Goal: Entertainment & Leisure: Consume media (video, audio)

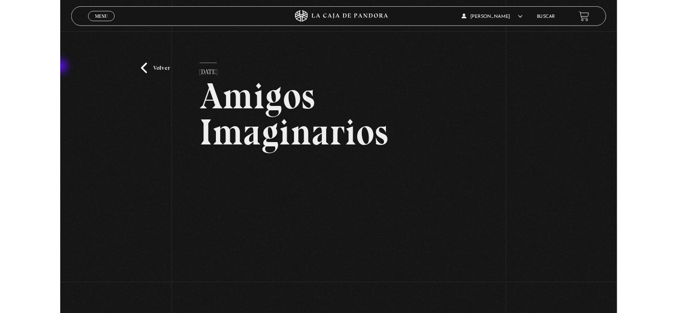
scroll to position [160, 0]
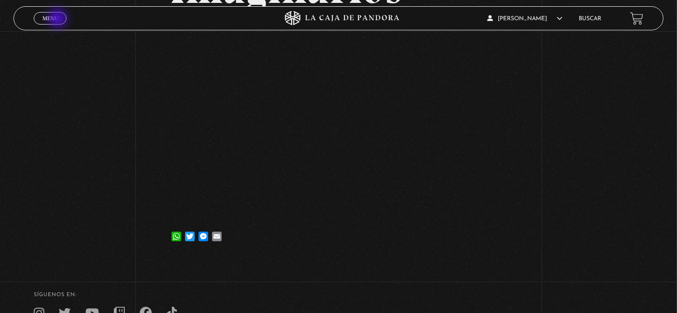
click at [59, 19] on link "Menu Cerrar" at bounding box center [50, 18] width 33 height 13
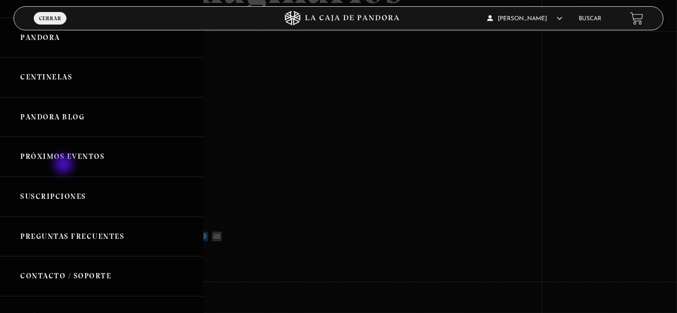
scroll to position [0, 0]
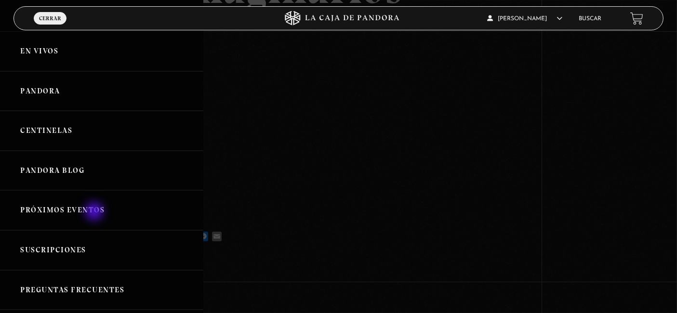
click at [94, 209] on link "Próximos Eventos" at bounding box center [101, 210] width 203 height 40
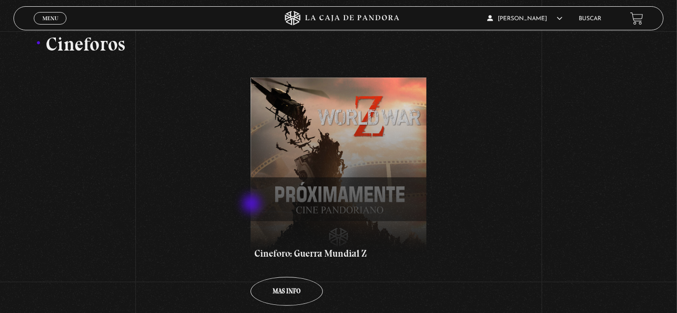
scroll to position [160, 0]
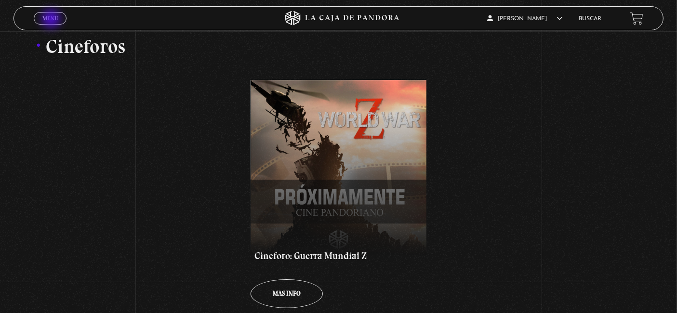
click at [52, 20] on span "Menu" at bounding box center [50, 18] width 16 height 6
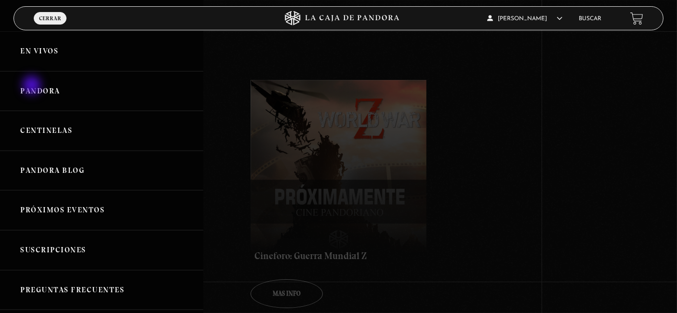
click at [33, 86] on link "Pandora" at bounding box center [101, 91] width 203 height 40
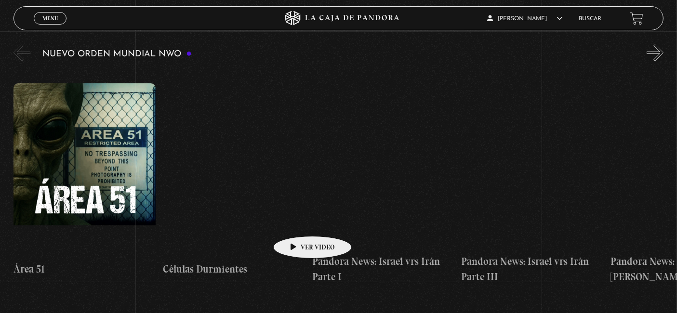
scroll to position [107, 0]
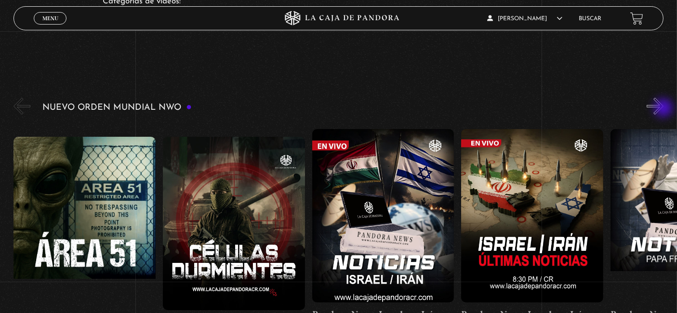
click at [663, 109] on button "»" at bounding box center [655, 106] width 17 height 17
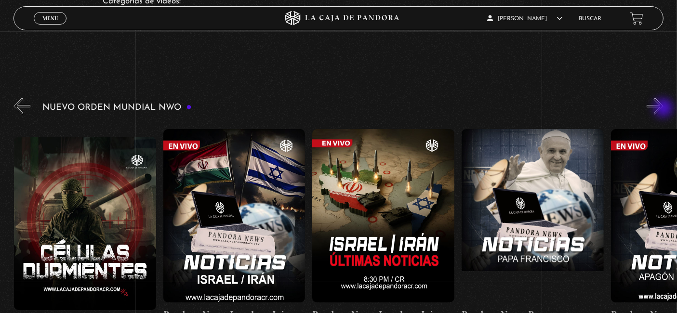
click at [663, 109] on button "»" at bounding box center [655, 106] width 17 height 17
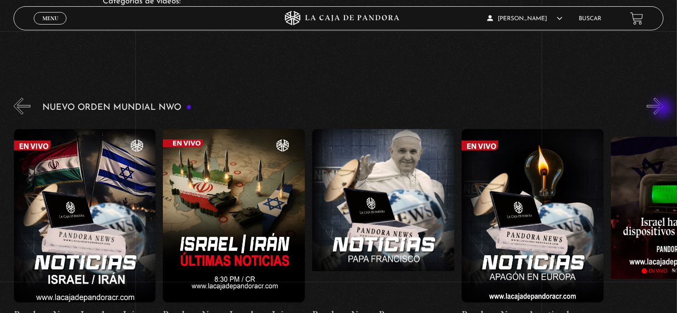
click at [663, 109] on button "»" at bounding box center [655, 106] width 17 height 17
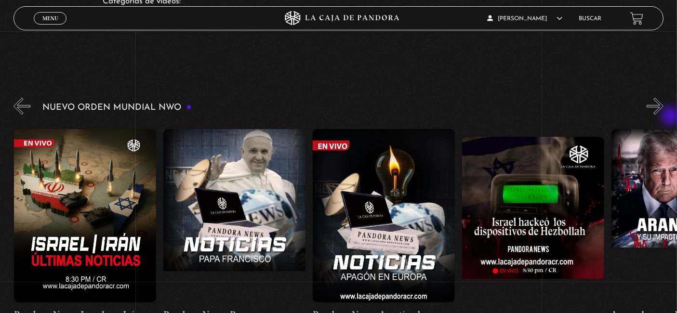
click at [672, 117] on div "Nuevo Orden Mundial NWO 2023" at bounding box center [344, 221] width 663 height 250
click at [663, 109] on button "»" at bounding box center [655, 106] width 17 height 17
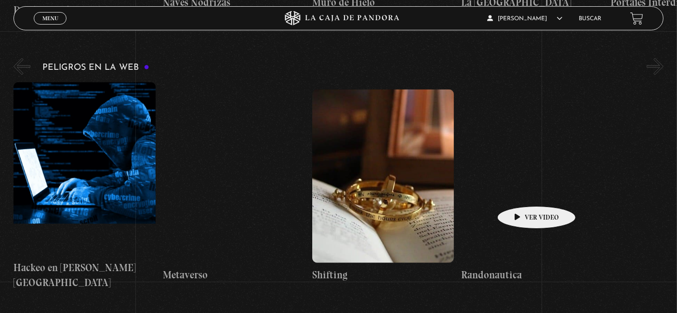
scroll to position [1980, 0]
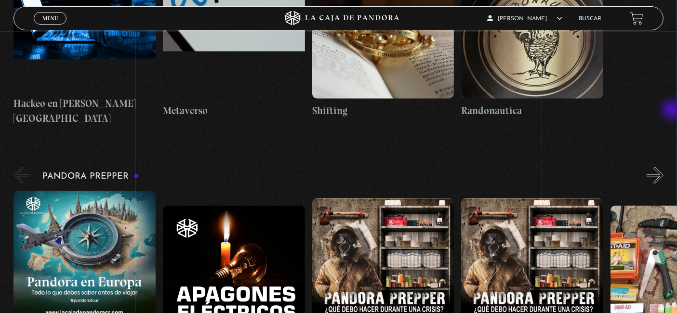
click at [673, 165] on div "Pandora Prepper «" at bounding box center [344, 290] width 663 height 250
click at [663, 167] on button "»" at bounding box center [655, 175] width 17 height 17
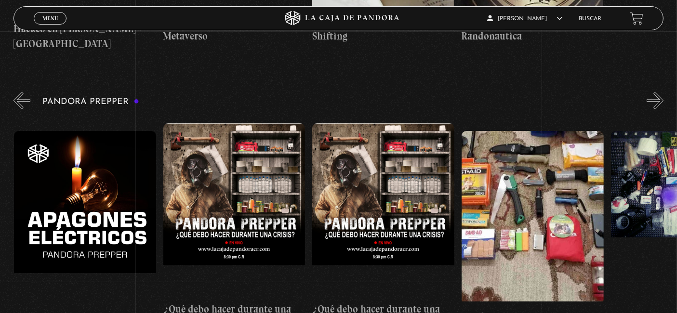
scroll to position [2034, 0]
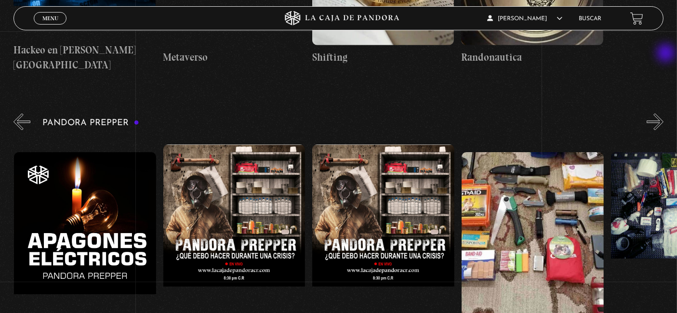
click at [663, 113] on button "»" at bounding box center [655, 121] width 17 height 17
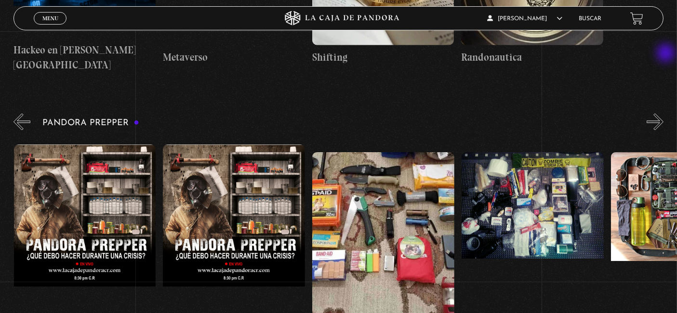
scroll to position [0, 298]
click at [670, 111] on div "Pandora Prepper «" at bounding box center [344, 236] width 663 height 250
click at [673, 111] on div "Pandora Prepper «" at bounding box center [344, 236] width 663 height 250
click at [663, 113] on button "»" at bounding box center [655, 121] width 17 height 17
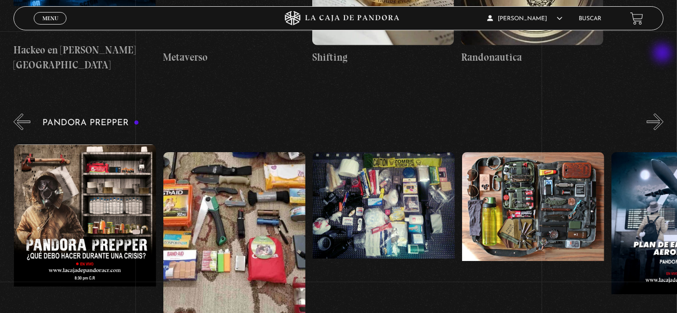
scroll to position [0, 448]
click at [663, 113] on button "»" at bounding box center [655, 121] width 17 height 17
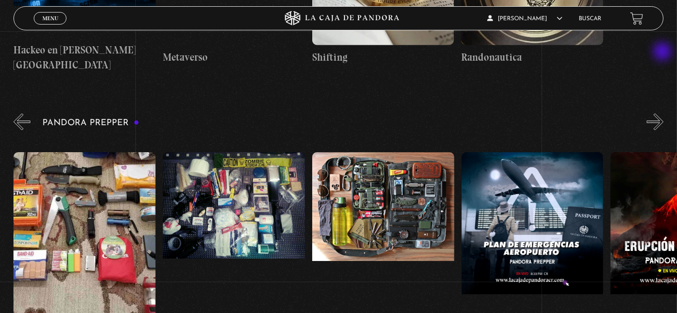
click at [663, 113] on button "»" at bounding box center [655, 121] width 17 height 17
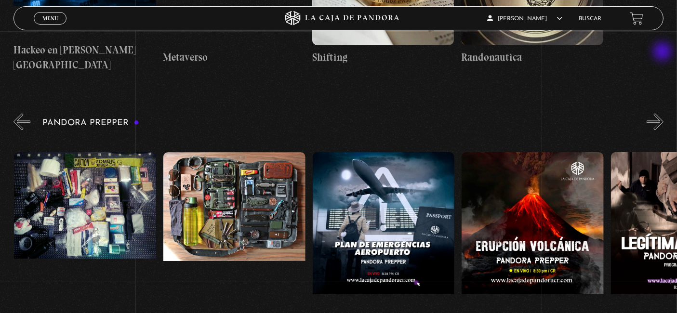
scroll to position [0, 746]
click at [663, 113] on button "»" at bounding box center [655, 121] width 17 height 17
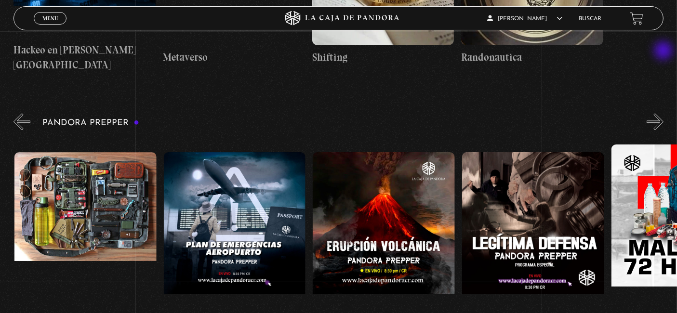
scroll to position [0, 895]
click at [663, 113] on button "»" at bounding box center [655, 121] width 17 height 17
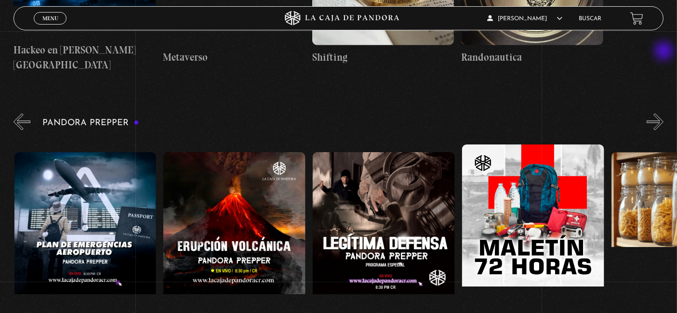
scroll to position [0, 1044]
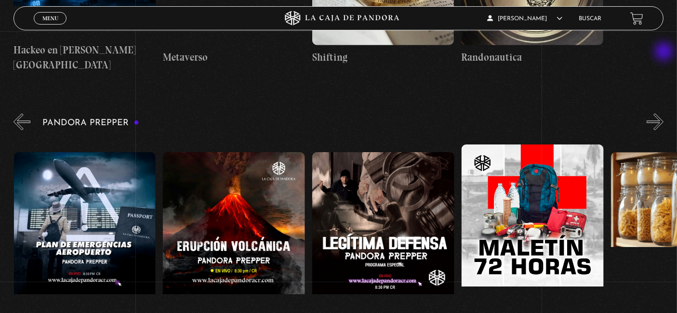
click at [663, 113] on button "»" at bounding box center [655, 121] width 17 height 17
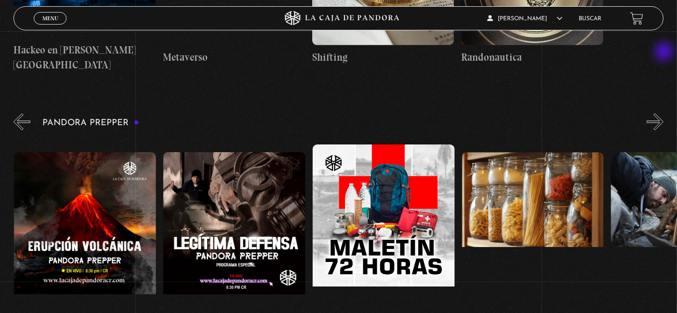
scroll to position [0, 1194]
click at [663, 113] on button "»" at bounding box center [655, 121] width 17 height 17
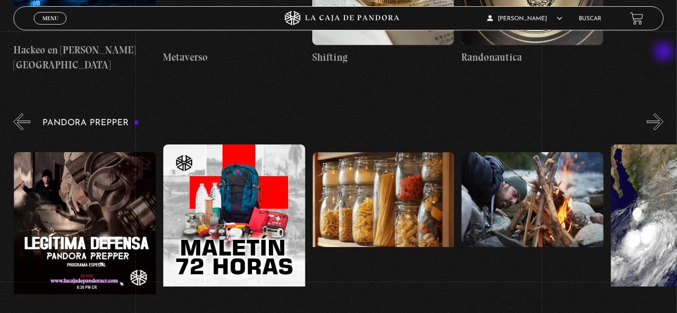
scroll to position [0, 1343]
click at [663, 113] on button "»" at bounding box center [655, 121] width 17 height 17
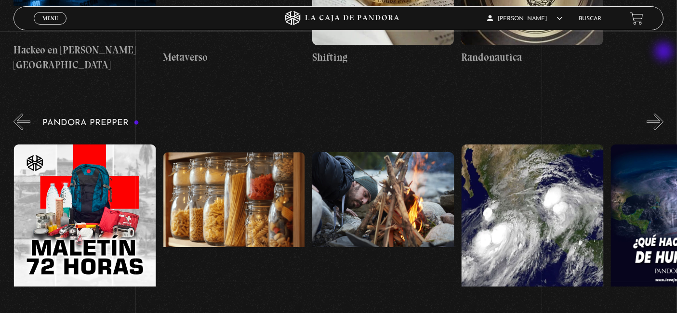
click at [663, 113] on button "»" at bounding box center [655, 121] width 17 height 17
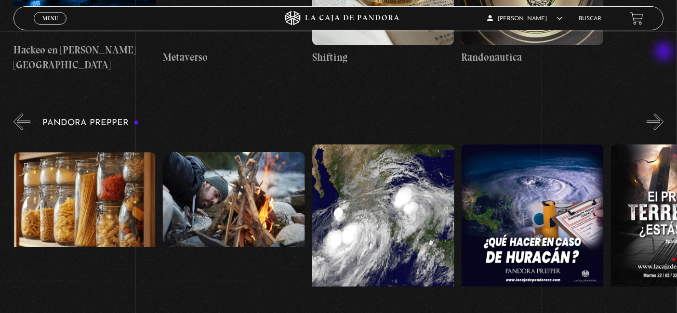
click at [663, 113] on button "»" at bounding box center [655, 121] width 17 height 17
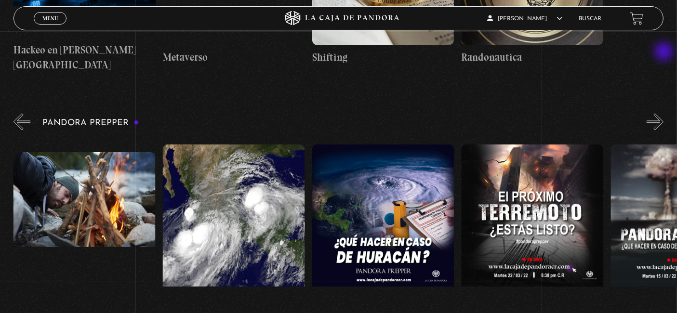
scroll to position [0, 1791]
click at [537, 171] on figure at bounding box center [533, 231] width 142 height 173
click at [526, 196] on figure at bounding box center [533, 231] width 142 height 173
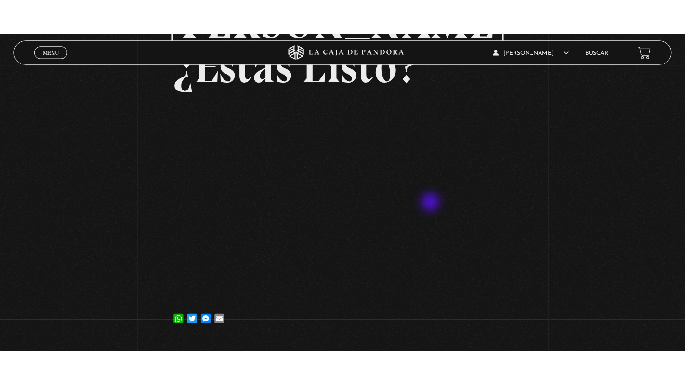
scroll to position [160, 0]
